Goal: Task Accomplishment & Management: Manage account settings

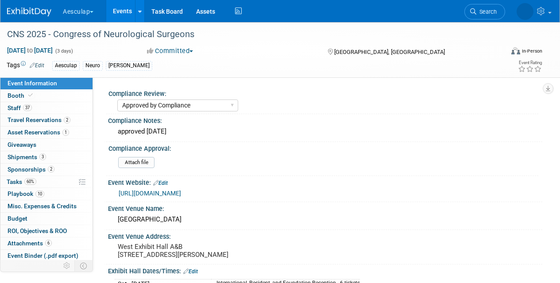
select select "Approved by Compliance"
select select "Neuro"
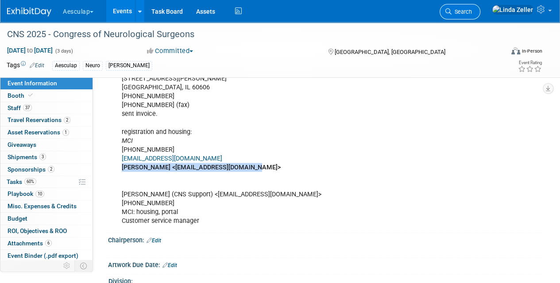
click at [472, 12] on span "Search" at bounding box center [461, 11] width 20 height 7
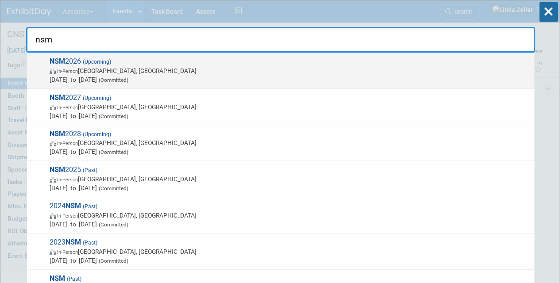
type input "nsm"
click at [103, 70] on span "In-Person San Diego, CA" at bounding box center [290, 70] width 480 height 9
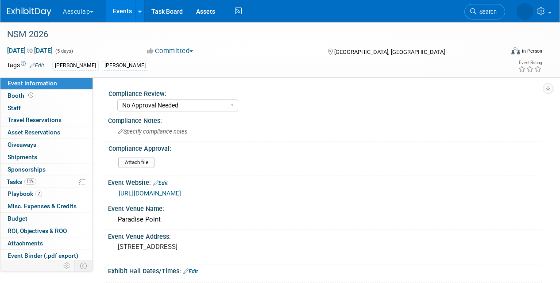
select select "No Approval Needed"
select select "Misc. Company Functions"
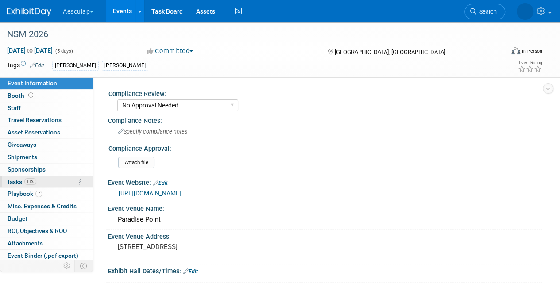
click at [16, 180] on span "Tasks 11%" at bounding box center [22, 181] width 30 height 7
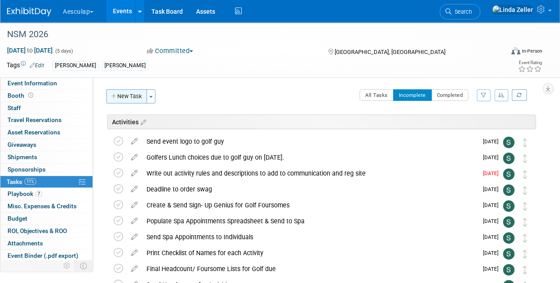
click at [132, 96] on button "New Task" at bounding box center [126, 96] width 41 height 14
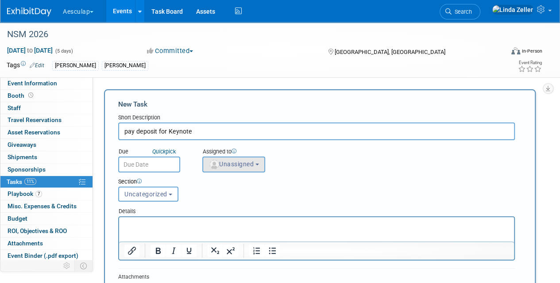
type input "pay deposit for Keynote"
click at [235, 169] on button "Unassigned" at bounding box center [233, 165] width 63 height 16
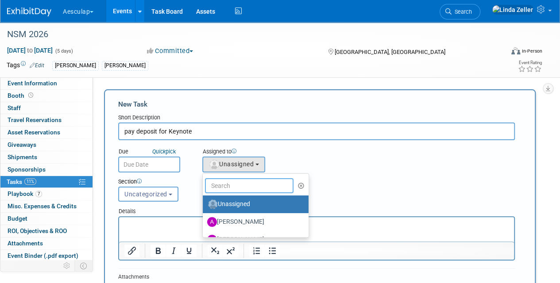
click at [235, 183] on input "text" at bounding box center [249, 185] width 88 height 15
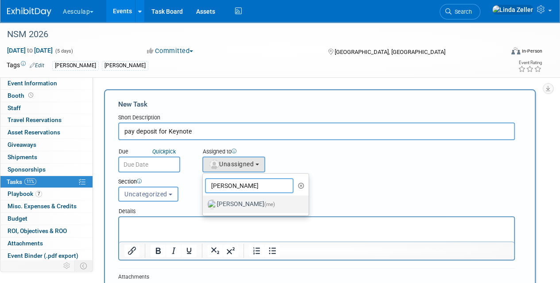
type input "[PERSON_NAME]"
click at [239, 205] on label "[PERSON_NAME] (me)" at bounding box center [253, 204] width 92 height 14
click at [204, 205] on input "[PERSON_NAME] (me)" at bounding box center [201, 203] width 6 height 6
select select "997af25e-71f2-407b-94d0-6444a5b8fc40"
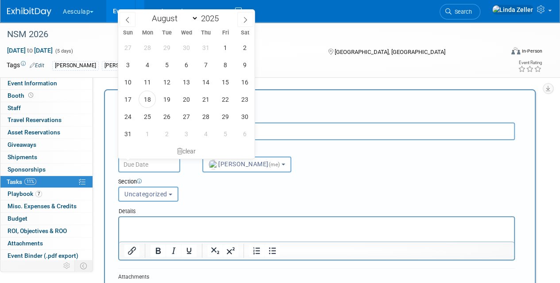
click at [155, 166] on input "text" at bounding box center [149, 165] width 62 height 16
click at [185, 114] on span "27" at bounding box center [185, 116] width 17 height 17
type input "[DATE]"
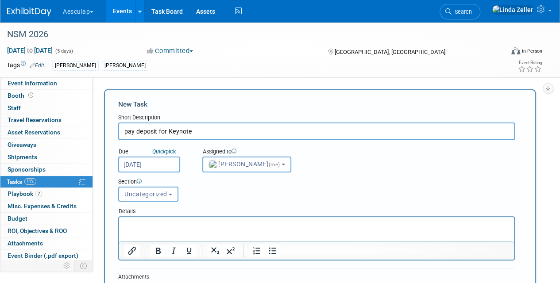
click at [127, 222] on p "Rich Text Area. Press ALT-0 for help." at bounding box center [316, 225] width 385 height 9
click at [125, 225] on p "heck in with Deb to see if she set up the vendor number." at bounding box center [316, 225] width 385 height 9
click at [125, 225] on p "check in with Deb to see if she set up the vendor number." at bounding box center [316, 225] width 385 height 9
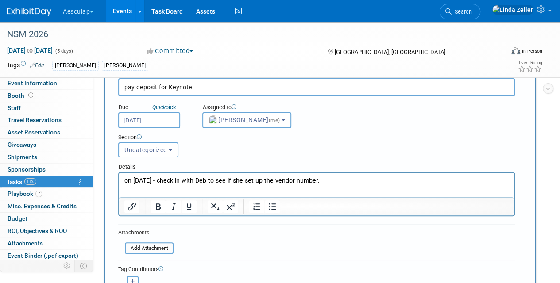
click at [325, 180] on p "on [DATE] - check in with Deb to see if she set up the vendor number." at bounding box center [316, 181] width 385 height 9
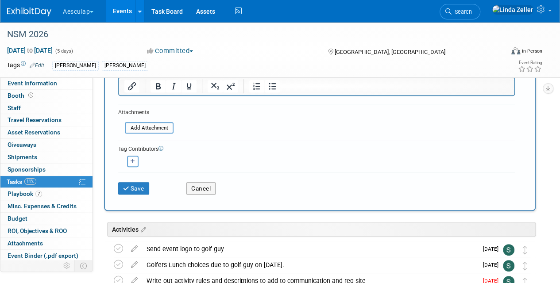
scroll to position [177, 0]
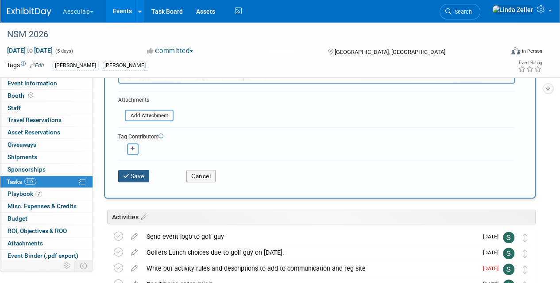
click at [135, 174] on button "Save" at bounding box center [133, 176] width 31 height 12
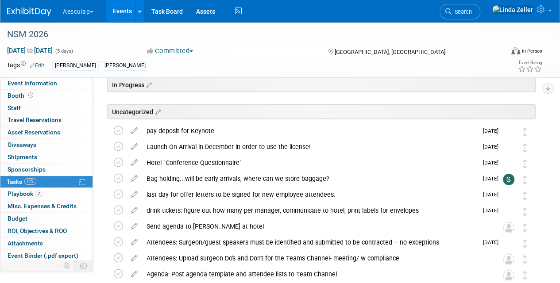
scroll to position [1372, 0]
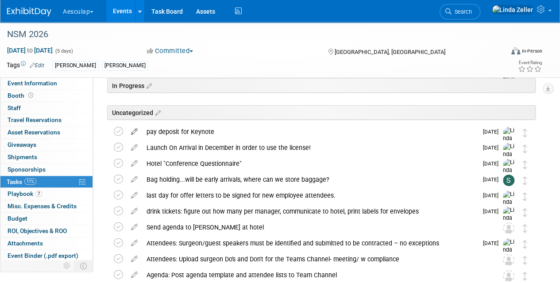
click at [138, 131] on icon at bounding box center [134, 129] width 15 height 11
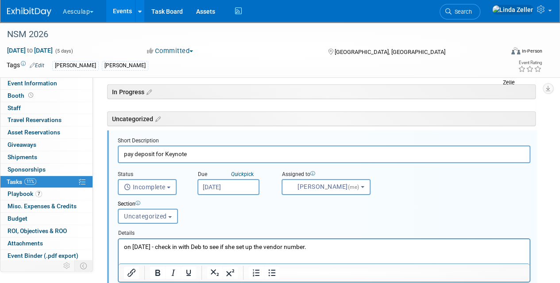
scroll to position [0, 0]
click at [169, 219] on button "Uncategorized" at bounding box center [148, 216] width 60 height 15
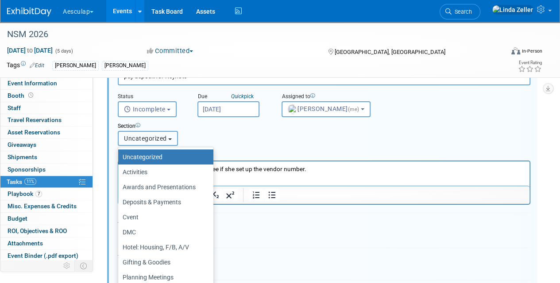
scroll to position [1454, 0]
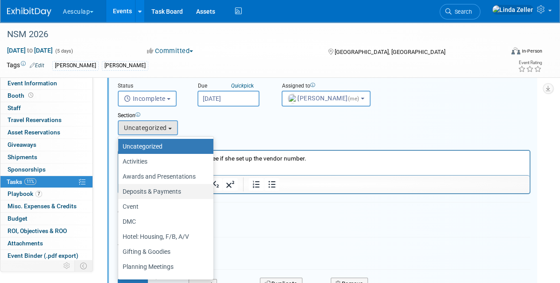
click at [152, 192] on label "Deposits & Payments" at bounding box center [164, 192] width 82 height 12
click at [119, 192] on input "Deposits & Payments" at bounding box center [117, 192] width 6 height 6
select select "11271071"
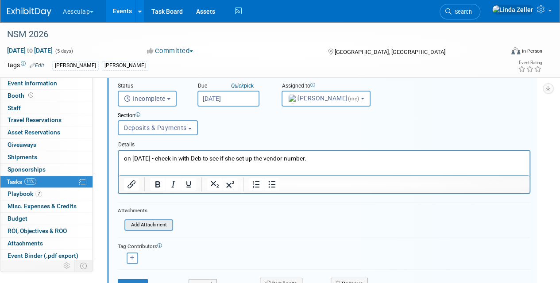
scroll to position [1543, 0]
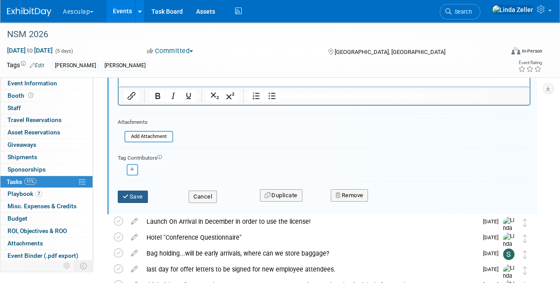
click at [134, 196] on button "Save" at bounding box center [133, 197] width 30 height 12
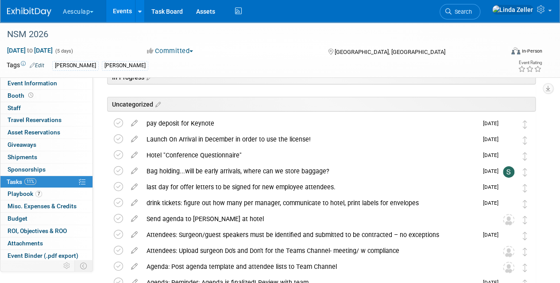
scroll to position [1372, 0]
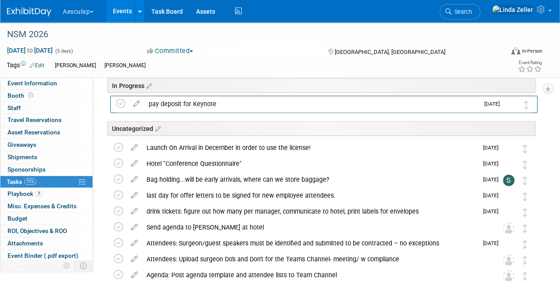
drag, startPoint x: 522, startPoint y: 132, endPoint x: 523, endPoint y: 104, distance: 27.5
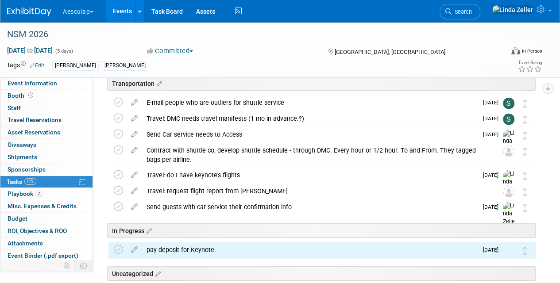
scroll to position [1239, 0]
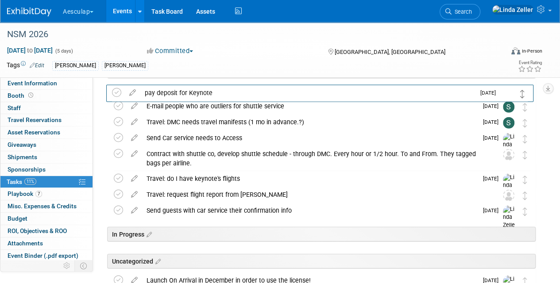
drag, startPoint x: 524, startPoint y: 237, endPoint x: 522, endPoint y: 92, distance: 144.7
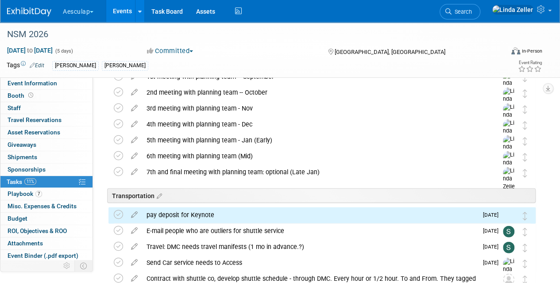
scroll to position [1106, 0]
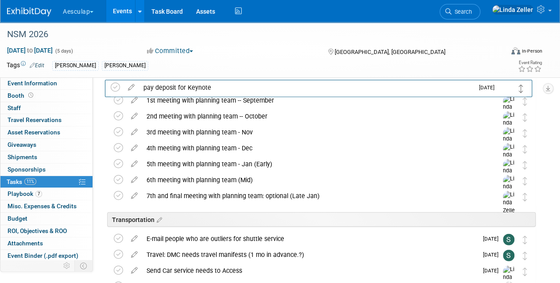
drag, startPoint x: 524, startPoint y: 221, endPoint x: 520, endPoint y: 87, distance: 134.6
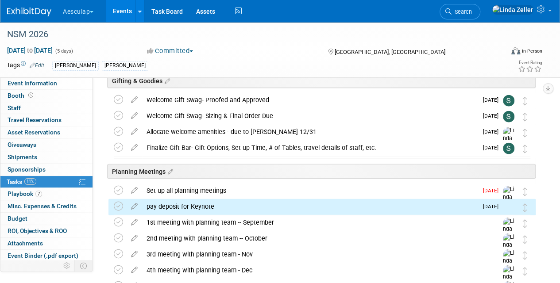
scroll to position [973, 0]
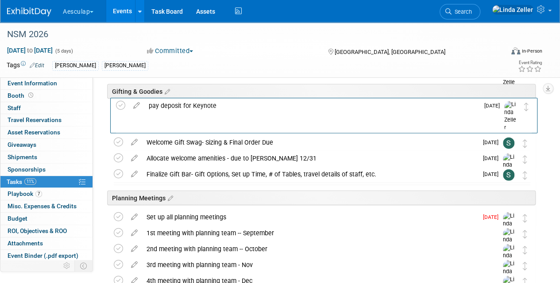
drag, startPoint x: 521, startPoint y: 220, endPoint x: 523, endPoint y: 110, distance: 110.2
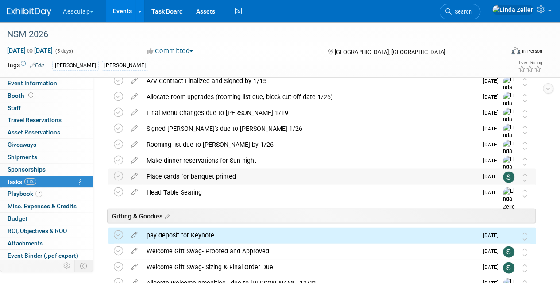
scroll to position [841, 0]
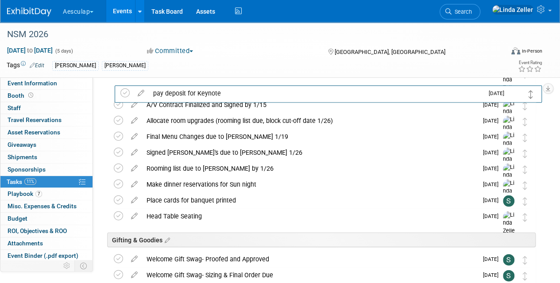
drag, startPoint x: 526, startPoint y: 244, endPoint x: 532, endPoint y: 94, distance: 150.2
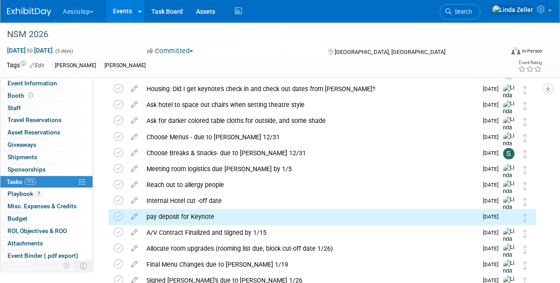
scroll to position [708, 0]
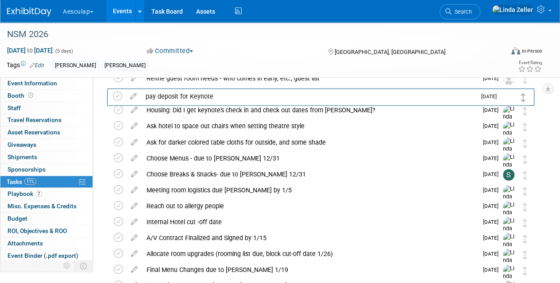
drag, startPoint x: 525, startPoint y: 219, endPoint x: 524, endPoint y: 94, distance: 125.7
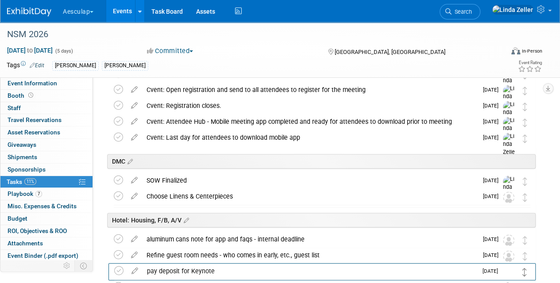
scroll to position [542, 0]
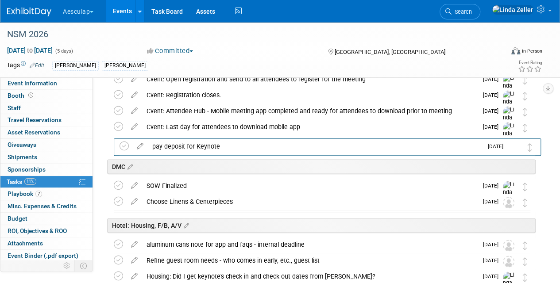
drag, startPoint x: 522, startPoint y: 272, endPoint x: 528, endPoint y: 152, distance: 120.1
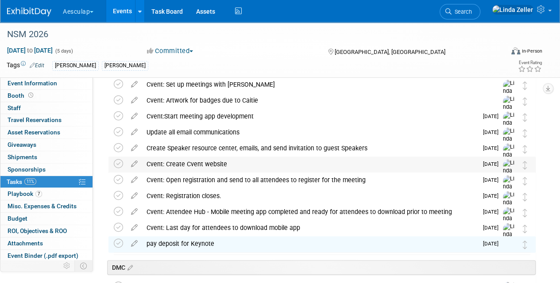
scroll to position [453, 0]
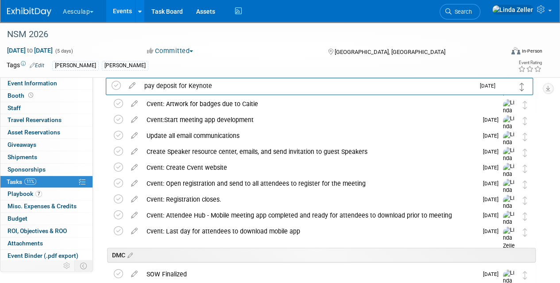
drag, startPoint x: 523, startPoint y: 234, endPoint x: 520, endPoint y: 88, distance: 146.0
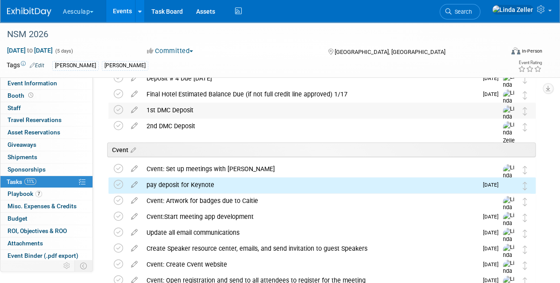
scroll to position [320, 0]
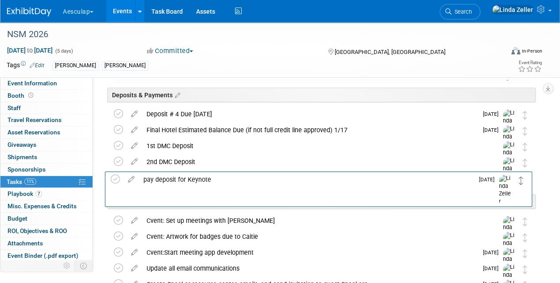
drag, startPoint x: 522, startPoint y: 222, endPoint x: 519, endPoint y: 181, distance: 41.7
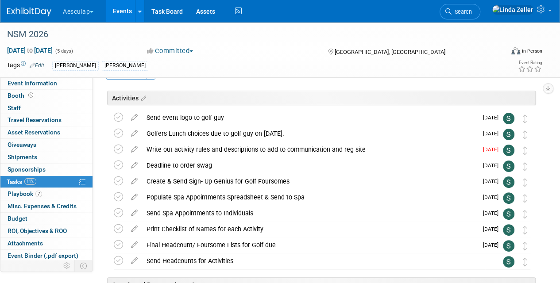
scroll to position [11, 0]
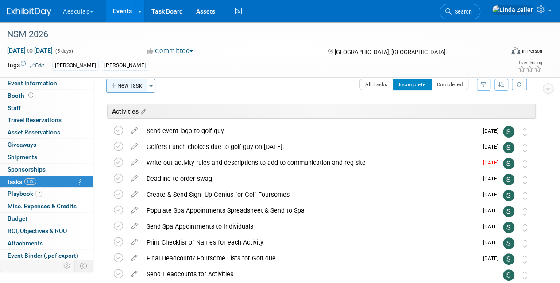
click at [131, 86] on button "New Task" at bounding box center [126, 86] width 41 height 14
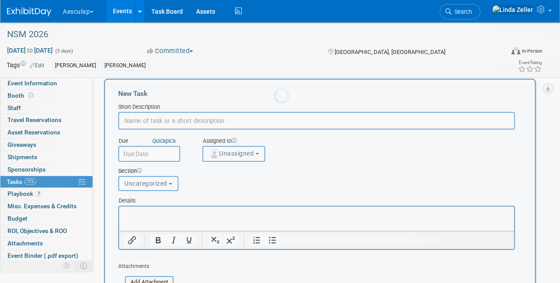
scroll to position [0, 0]
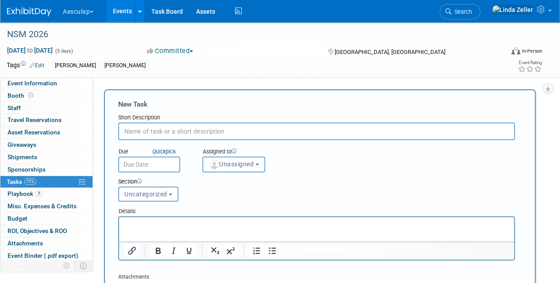
click at [149, 131] on input "text" at bounding box center [316, 132] width 396 height 18
type input "Pay 2d half of keynote bill"
click at [127, 223] on p "Rich Text Area. Press ALT-0 for help." at bounding box center [316, 225] width 385 height 9
click at [229, 165] on span "Unassigned" at bounding box center [230, 164] width 45 height 7
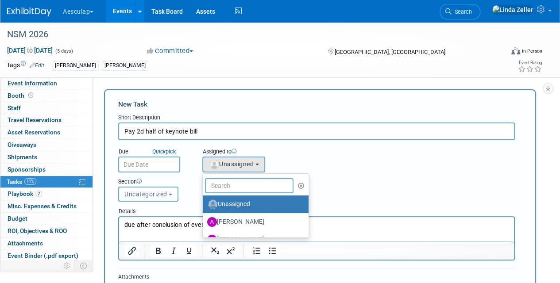
click at [229, 185] on input "text" at bounding box center [249, 185] width 88 height 15
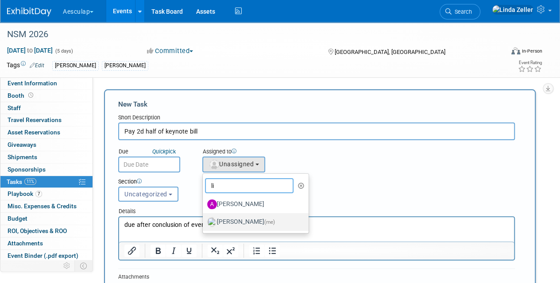
type input "li"
click at [230, 220] on label "[PERSON_NAME] (me)" at bounding box center [253, 222] width 92 height 14
click at [204, 220] on input "[PERSON_NAME] (me)" at bounding box center [201, 221] width 6 height 6
select select "997af25e-71f2-407b-94d0-6444a5b8fc40"
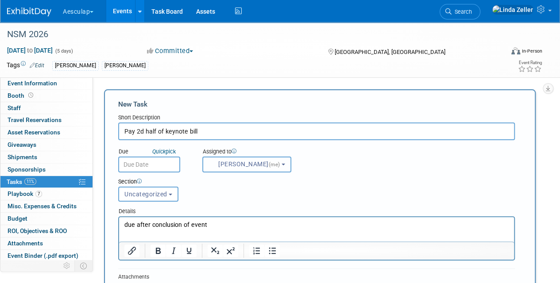
click at [273, 166] on button "[PERSON_NAME] (me)" at bounding box center [246, 165] width 89 height 16
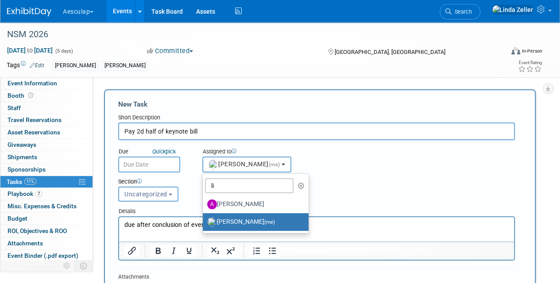
click at [273, 166] on button "[PERSON_NAME] (me)" at bounding box center [246, 165] width 89 height 16
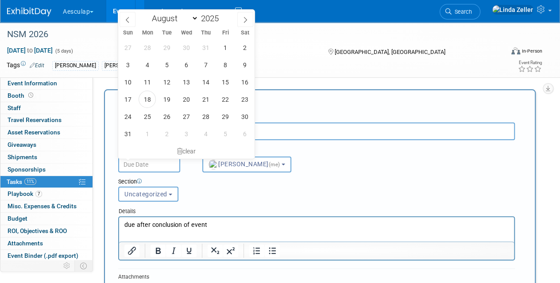
click at [162, 166] on input "text" at bounding box center [149, 165] width 62 height 16
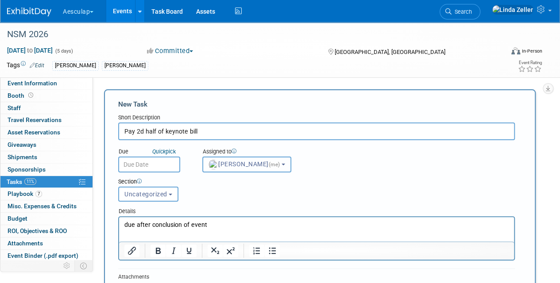
click at [275, 160] on button "[PERSON_NAME] (me)" at bounding box center [246, 165] width 89 height 16
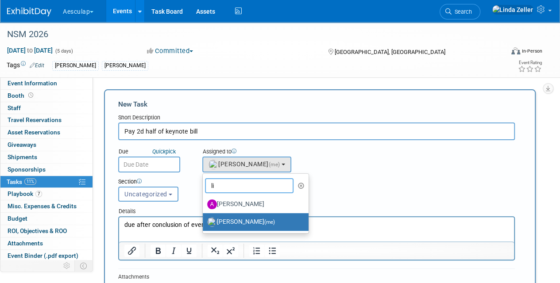
click at [218, 187] on input "li" at bounding box center [249, 185] width 88 height 15
type input "l"
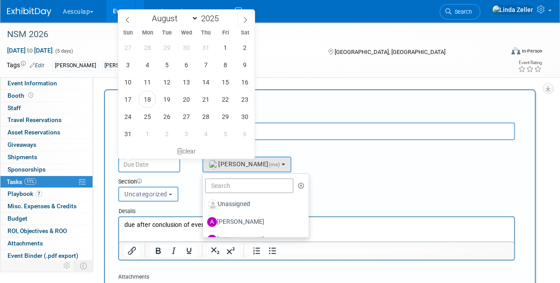
click at [138, 164] on input "text" at bounding box center [149, 165] width 62 height 16
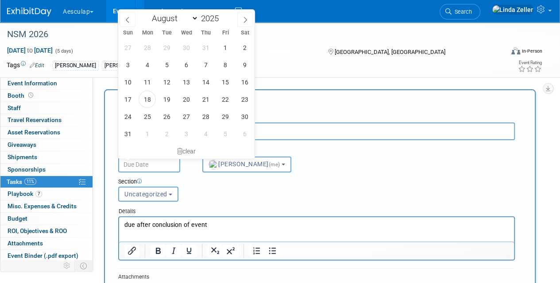
click at [163, 166] on input "text" at bounding box center [149, 165] width 62 height 16
click at [223, 15] on span at bounding box center [222, 15] width 6 height 5
type input "2026"
click at [123, 17] on span at bounding box center [127, 19] width 16 height 15
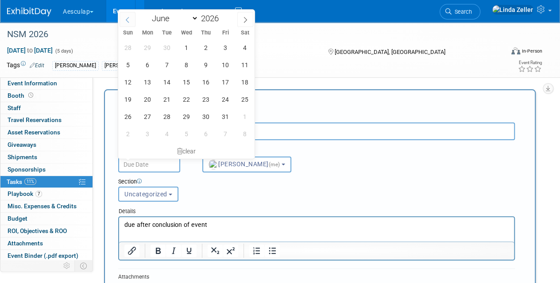
click at [123, 17] on span at bounding box center [127, 19] width 16 height 15
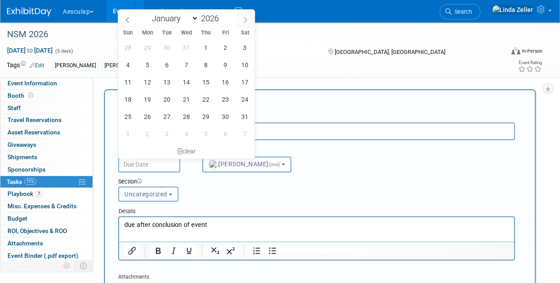
click at [242, 19] on icon at bounding box center [245, 20] width 6 height 6
select select "1"
click at [185, 78] on span "18" at bounding box center [185, 81] width 17 height 17
type input "[DATE]"
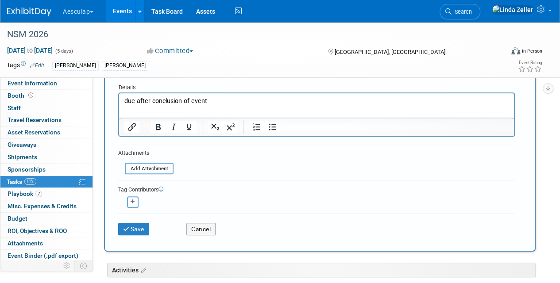
scroll to position [133, 0]
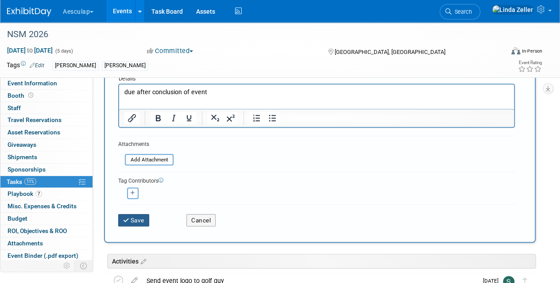
click at [140, 220] on button "Save" at bounding box center [133, 220] width 31 height 12
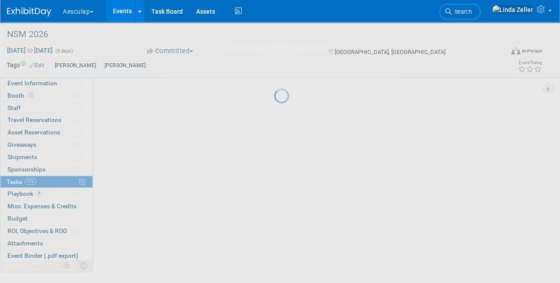
scroll to position [43, 0]
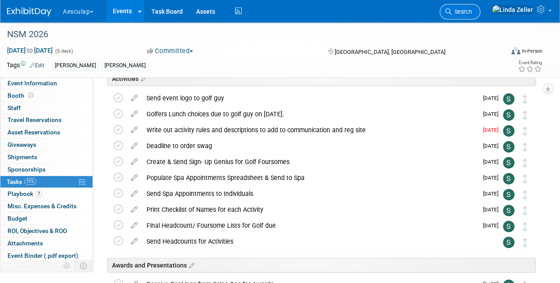
click at [472, 12] on span "Search" at bounding box center [461, 11] width 20 height 7
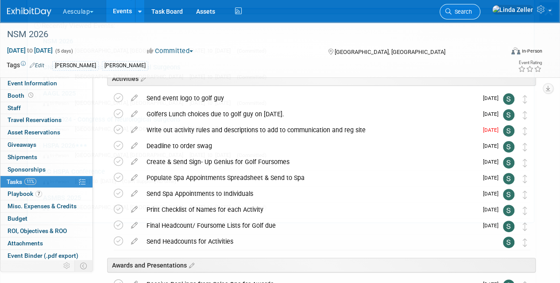
scroll to position [0, 0]
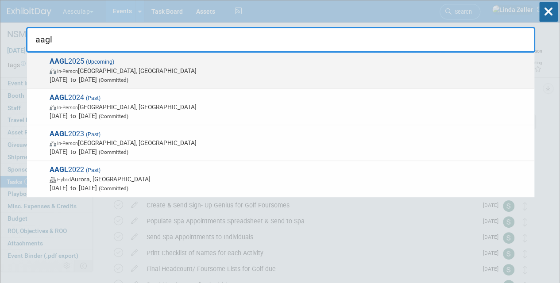
type input "aagl"
click at [67, 76] on span "[DATE] to [DATE] (Committed)" at bounding box center [290, 79] width 480 height 9
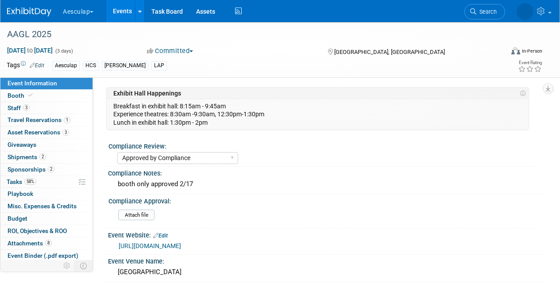
select select "Approved by Compliance"
select select "HCS"
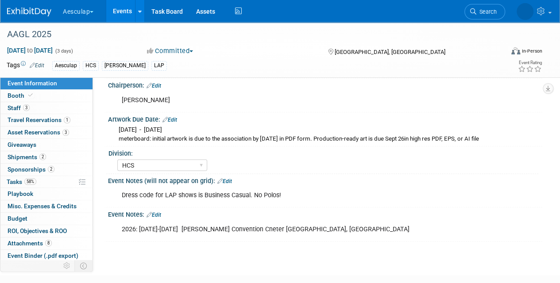
scroll to position [880, 0]
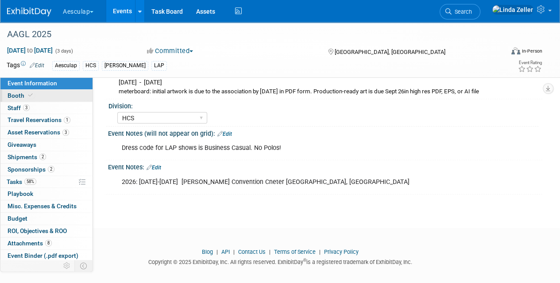
click at [12, 95] on span "Booth" at bounding box center [21, 95] width 27 height 7
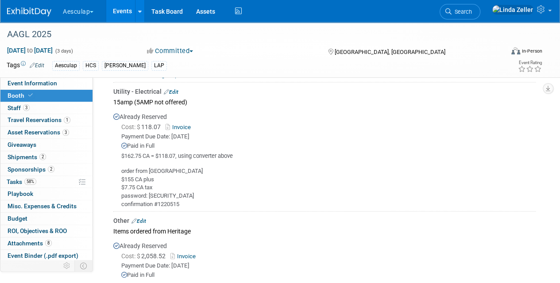
scroll to position [850, 0]
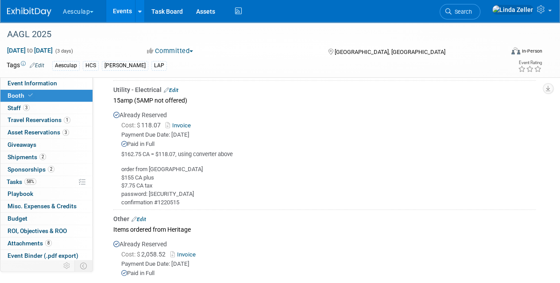
click at [182, 123] on link "Invoice" at bounding box center [179, 125] width 29 height 7
click at [174, 90] on link "Edit" at bounding box center [171, 90] width 15 height 6
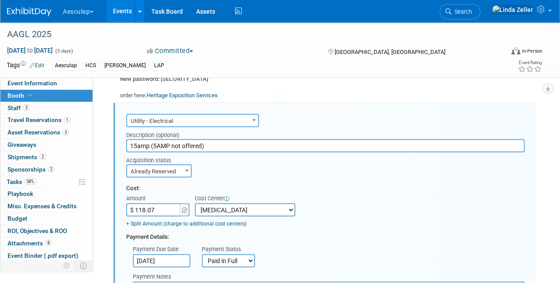
scroll to position [0, 0]
type input "$ 121.26"
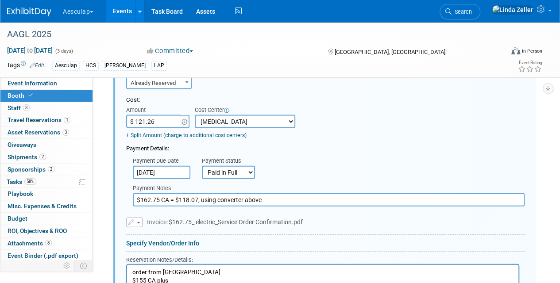
scroll to position [917, 0]
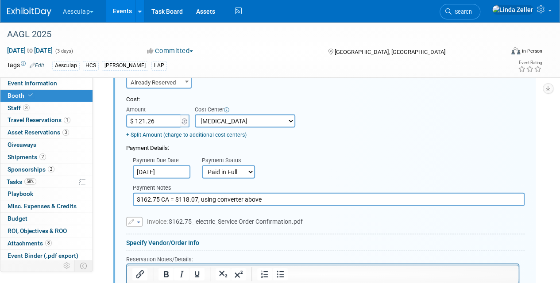
click at [262, 196] on input "$162.75 CA = $118.07, using converter above" at bounding box center [329, 199] width 392 height 13
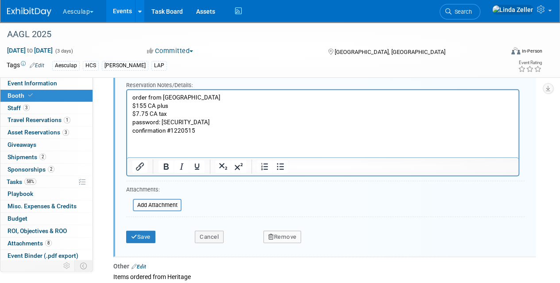
scroll to position [1094, 0]
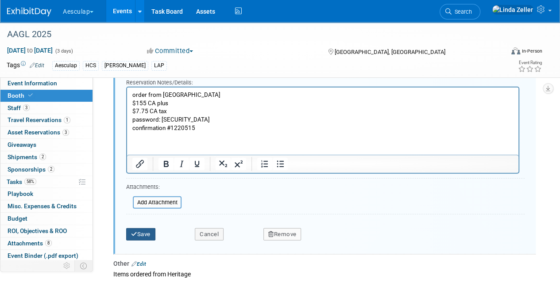
type input "$162.75 CA = $118.07, using converter above, but was charged at $121.26"
click at [138, 228] on button "Save" at bounding box center [140, 234] width 29 height 12
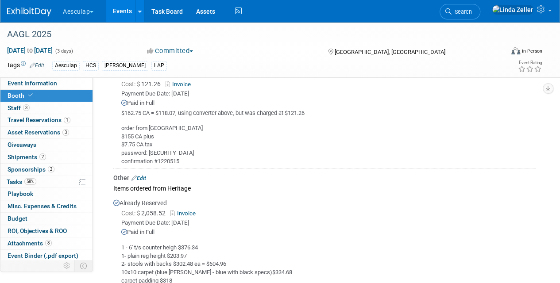
scroll to position [917, 0]
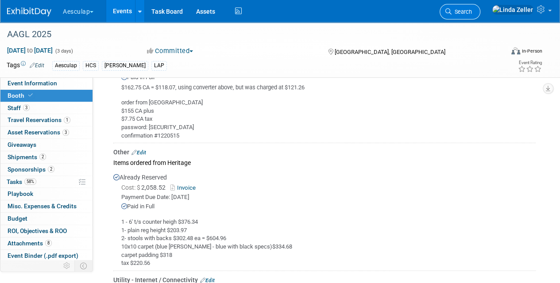
click at [472, 14] on span "Search" at bounding box center [461, 11] width 20 height 7
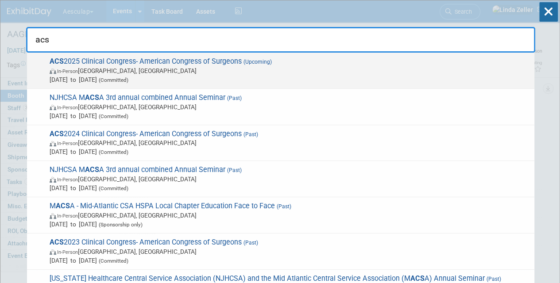
type input "acs"
click at [117, 64] on span "ACS 2025 Clinical Congress- American Congress of Surgeons (Upcoming) In-Person …" at bounding box center [288, 70] width 483 height 27
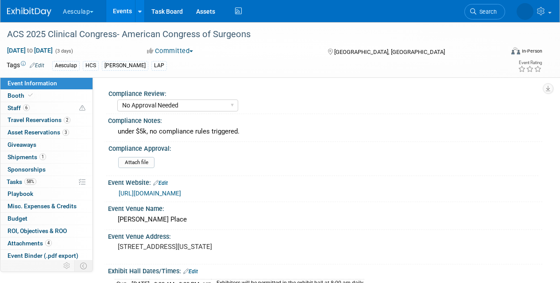
select select "No Approval Needed"
select select "HCS"
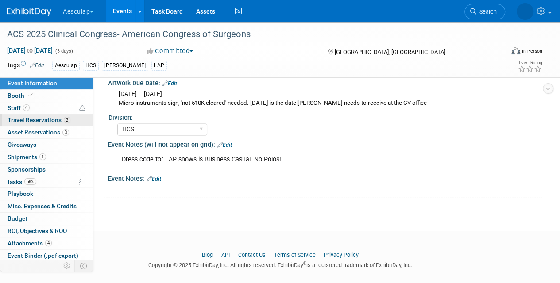
scroll to position [589, 0]
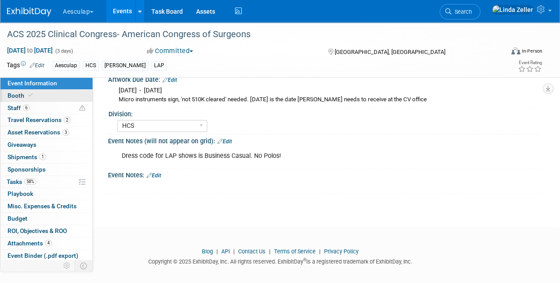
click at [19, 93] on span "Booth" at bounding box center [21, 95] width 27 height 7
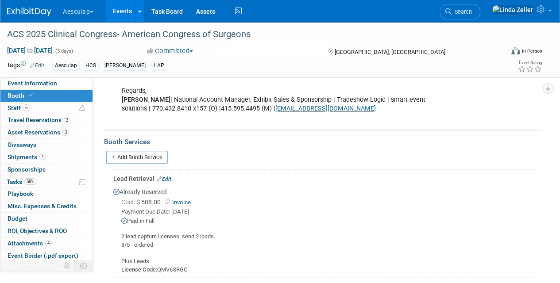
scroll to position [265, 0]
